Goal: Task Accomplishment & Management: Manage account settings

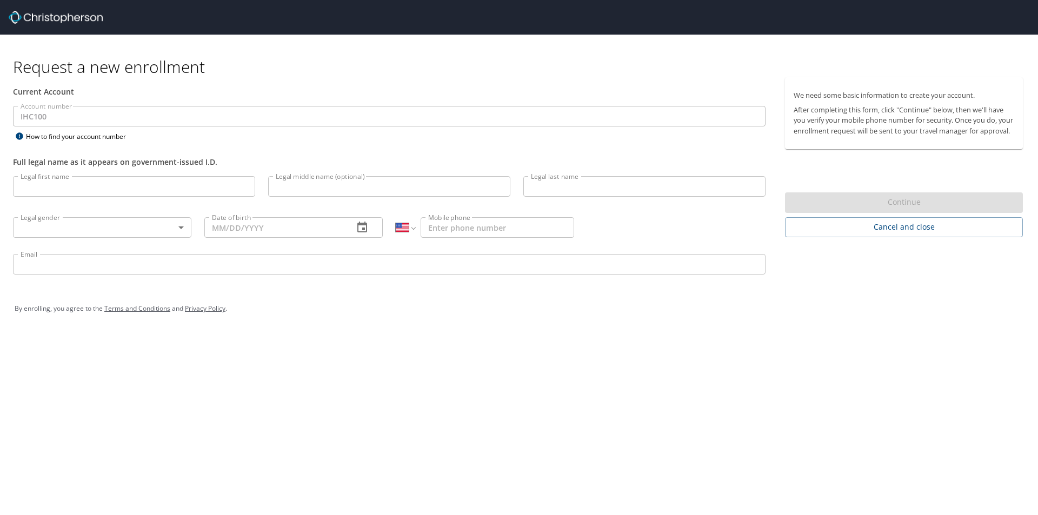
select select "US"
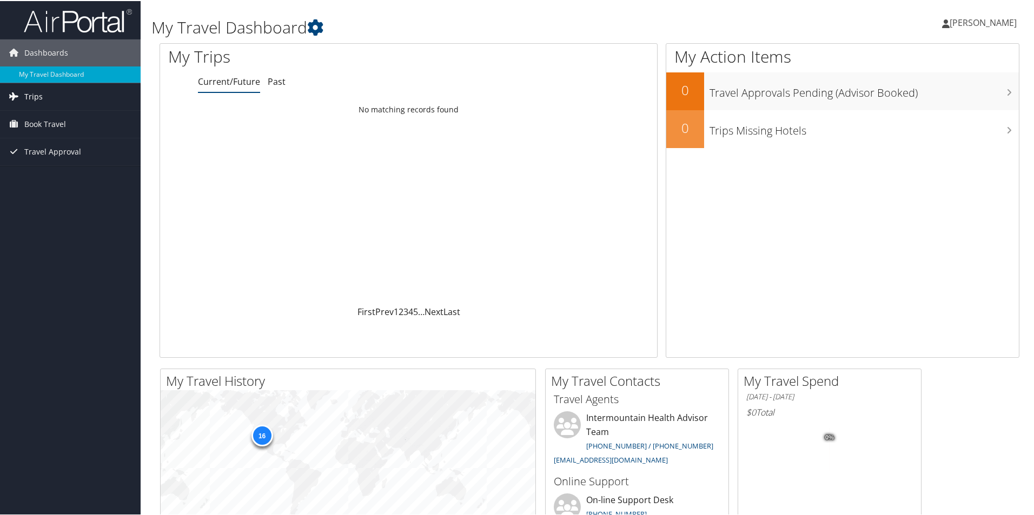
click at [32, 95] on span "Trips" at bounding box center [33, 95] width 18 height 27
click at [50, 116] on link "Current/Future Trips" at bounding box center [70, 117] width 141 height 16
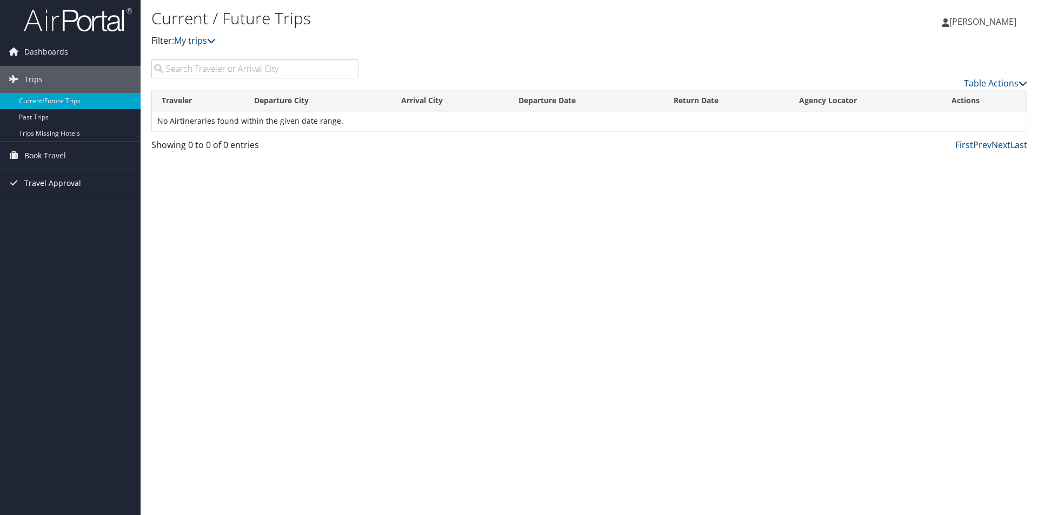
click at [47, 182] on span "Travel Approval" at bounding box center [52, 183] width 57 height 27
click at [49, 217] on link "Approved Trips" at bounding box center [70, 221] width 141 height 16
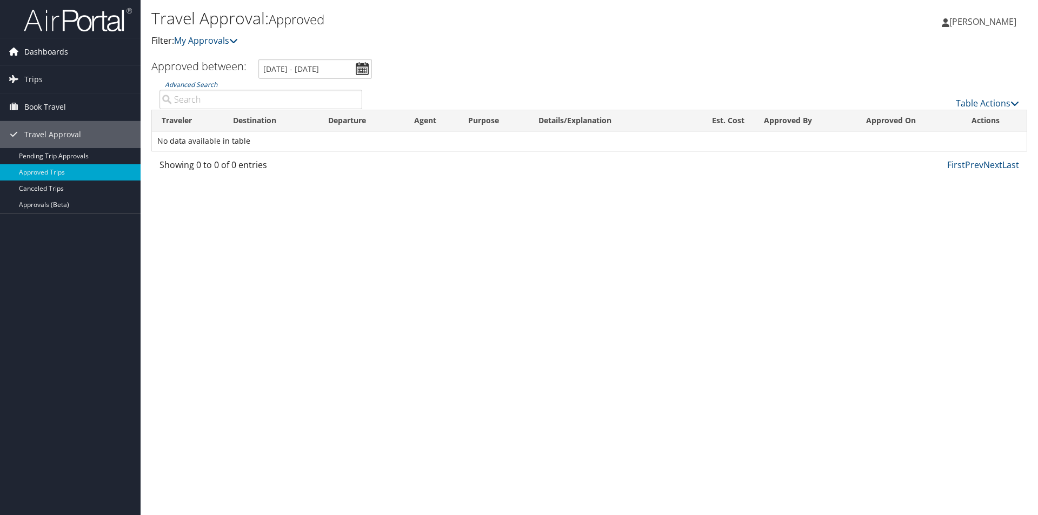
click at [43, 48] on span "Dashboards" at bounding box center [46, 51] width 44 height 27
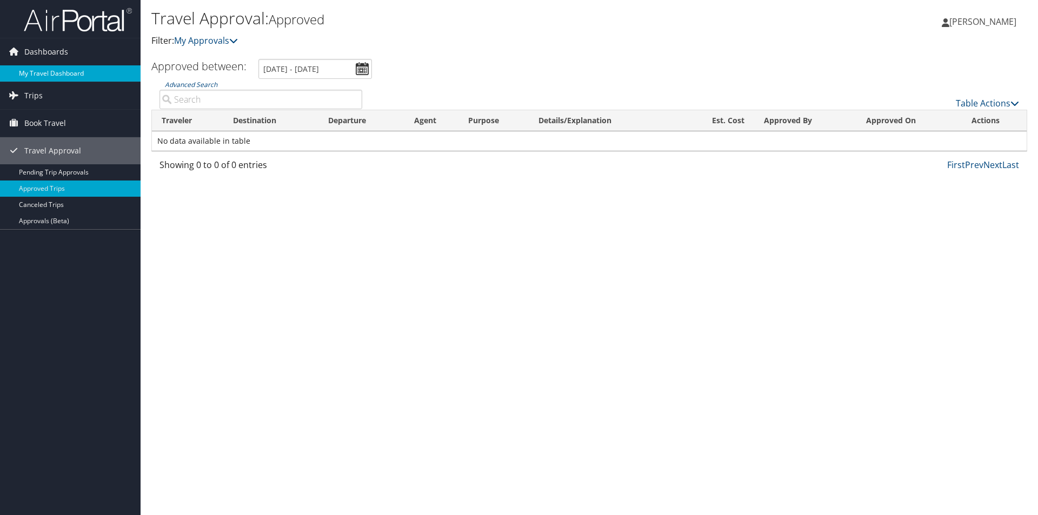
click at [38, 74] on link "My Travel Dashboard" at bounding box center [70, 73] width 141 height 16
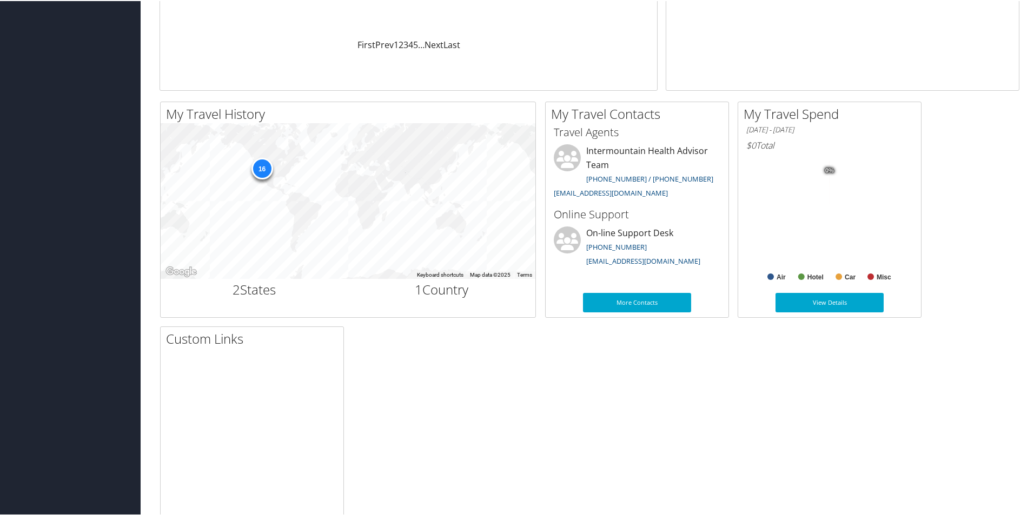
scroll to position [270, 0]
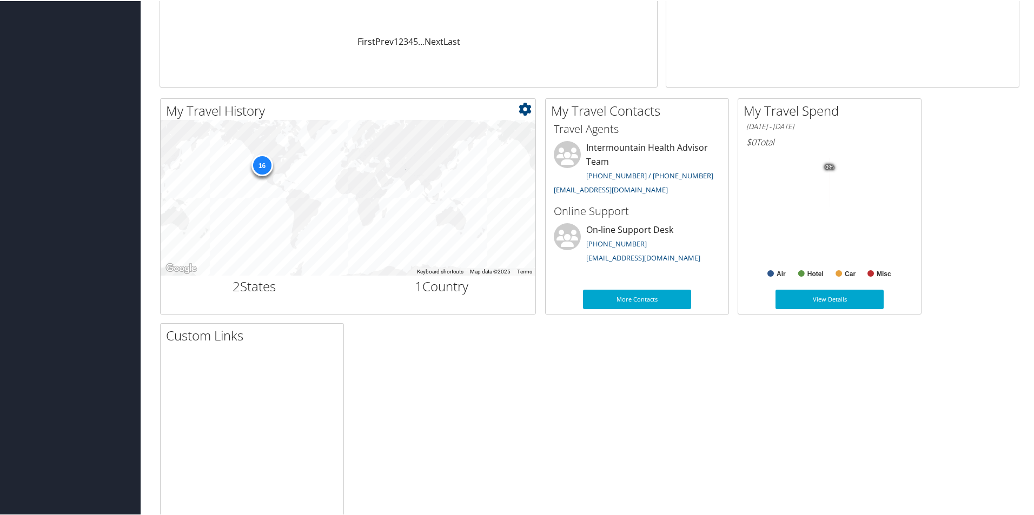
click at [261, 163] on div "16" at bounding box center [262, 165] width 22 height 22
click at [263, 163] on div "16" at bounding box center [262, 165] width 22 height 22
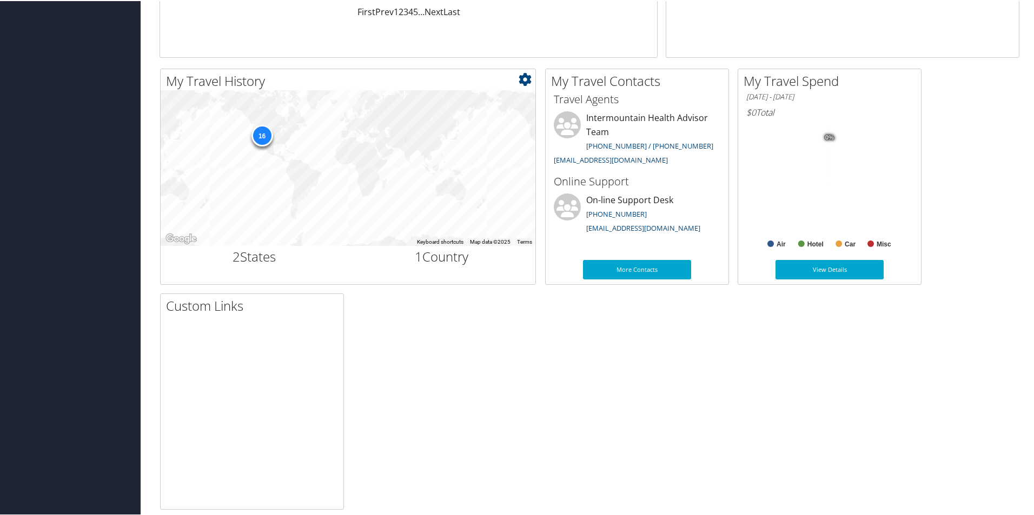
scroll to position [312, 0]
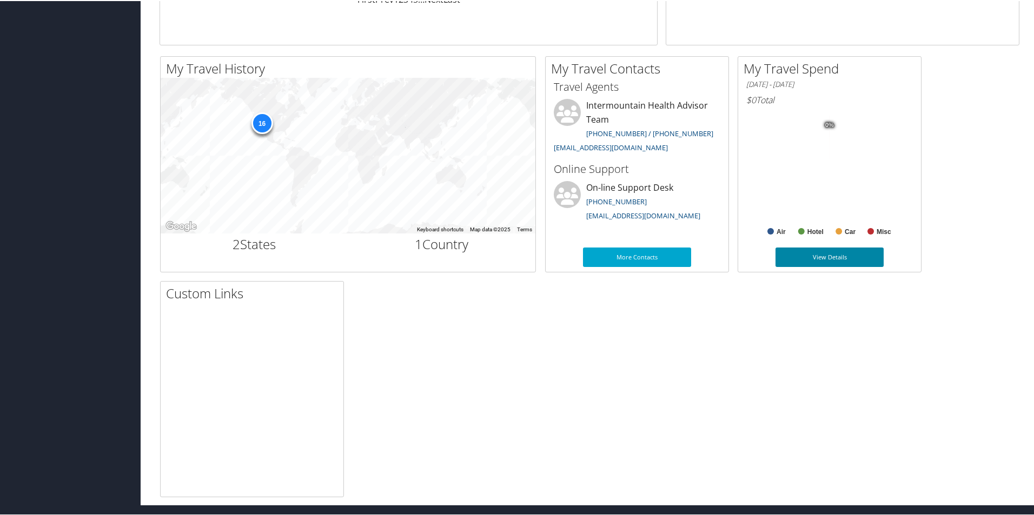
click at [834, 255] on link "View Details" at bounding box center [829, 255] width 108 height 19
